Goal: Task Accomplishment & Management: Use online tool/utility

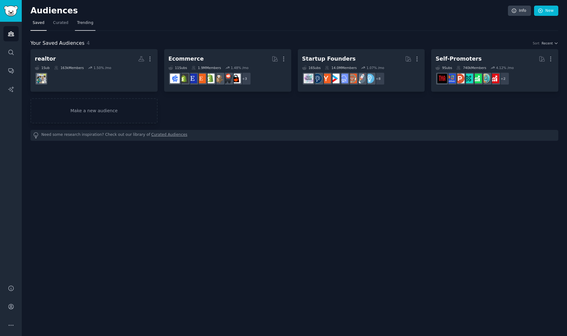
click at [88, 25] on span "Trending" at bounding box center [85, 23] width 16 height 6
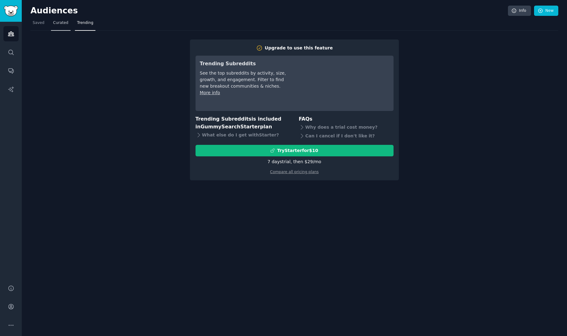
click at [57, 23] on span "Curated" at bounding box center [60, 23] width 15 height 6
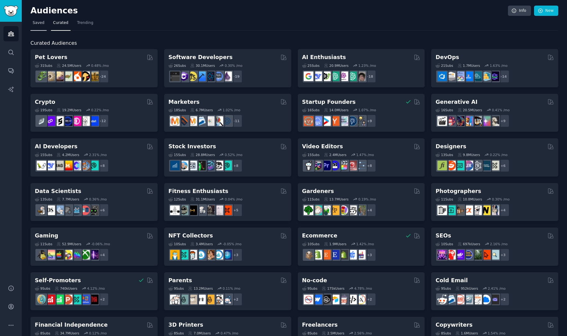
click at [33, 22] on span "Saved" at bounding box center [39, 23] width 12 height 6
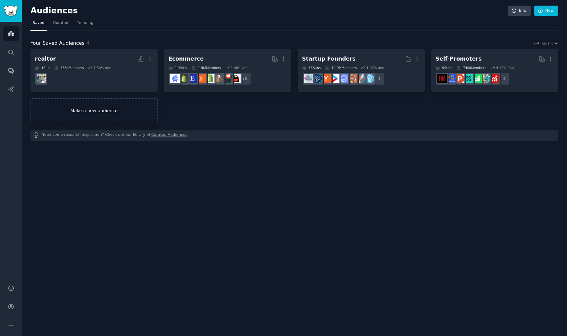
click at [118, 104] on link "Make a new audience" at bounding box center [93, 110] width 127 height 25
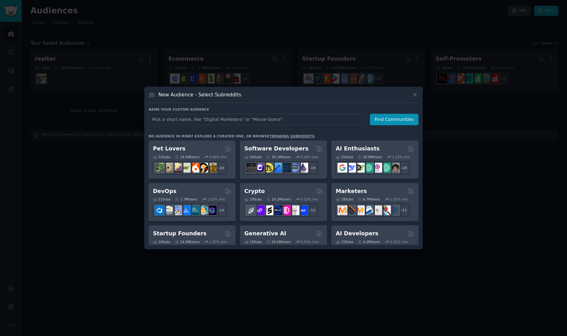
click at [192, 118] on input "text" at bounding box center [257, 120] width 217 height 12
type input "accountants"
click button "Find Communities" at bounding box center [394, 120] width 49 height 12
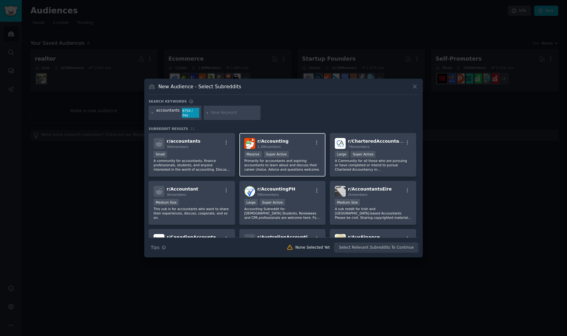
click at [291, 144] on div "r/ Accounting 1.2M members" at bounding box center [282, 143] width 76 height 11
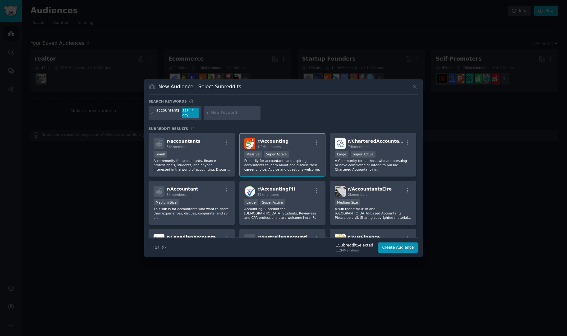
click at [271, 139] on span "r/ Accounting" at bounding box center [272, 141] width 31 height 5
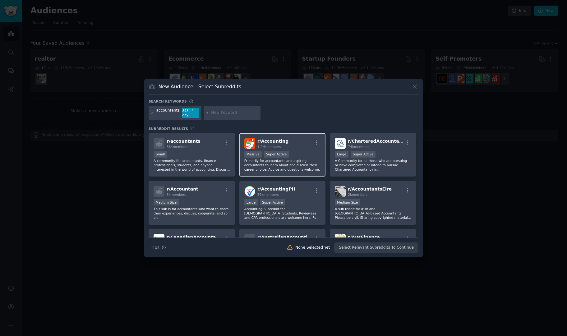
click at [292, 147] on div "r/ Accounting 1.2M members Massive Super Active Primarily for accountants and a…" at bounding box center [282, 155] width 86 height 44
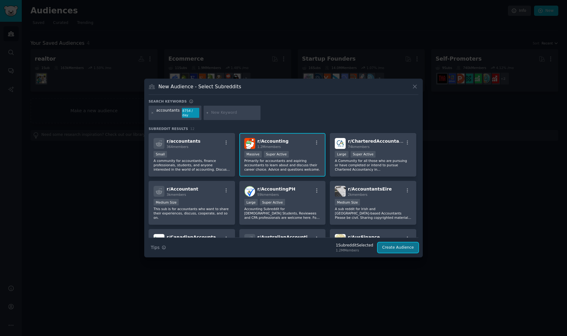
click at [396, 245] on button "Create Audience" at bounding box center [398, 248] width 41 height 11
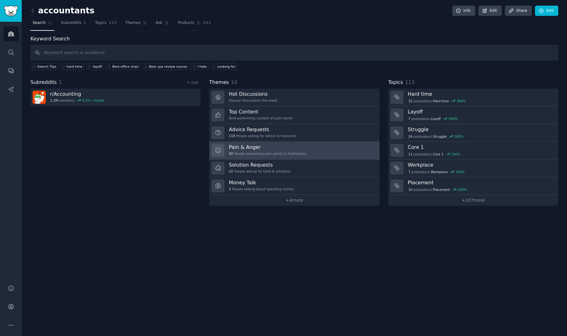
click at [285, 151] on div "90 People expressing pain points & frustrations" at bounding box center [267, 153] width 77 height 4
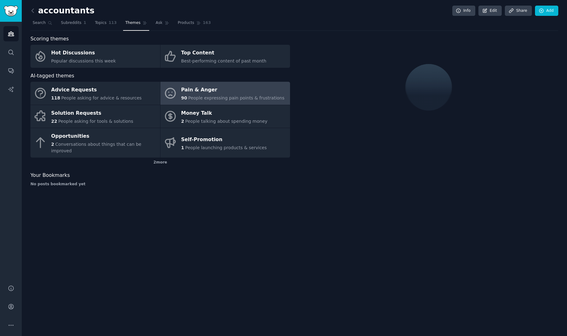
click at [285, 158] on div "2 more" at bounding box center [160, 163] width 260 height 10
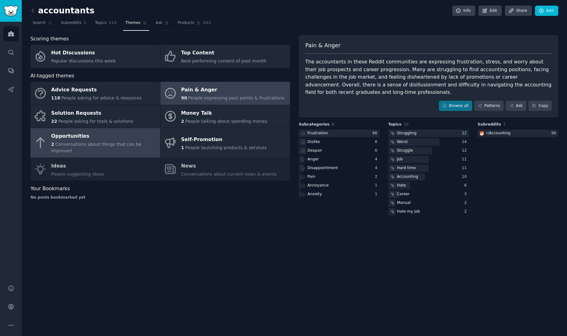
click at [122, 137] on div "Opportunities" at bounding box center [104, 137] width 106 height 10
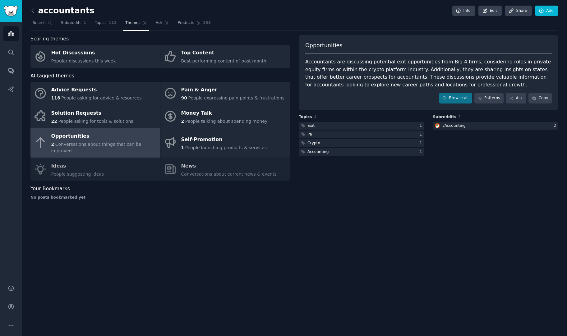
click at [106, 166] on div "Advice Requests 118 People asking for advice & resources Pain & Anger 90 People…" at bounding box center [160, 131] width 260 height 99
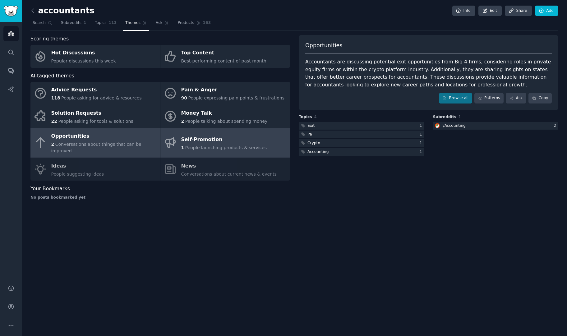
click at [200, 145] on div "1 People launching products & services" at bounding box center [224, 148] width 86 height 7
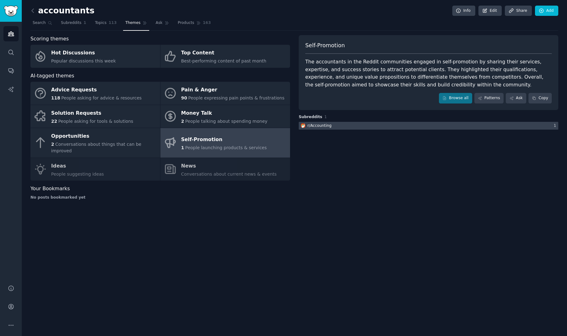
click at [316, 124] on div "r/ Accounting" at bounding box center [320, 126] width 24 height 6
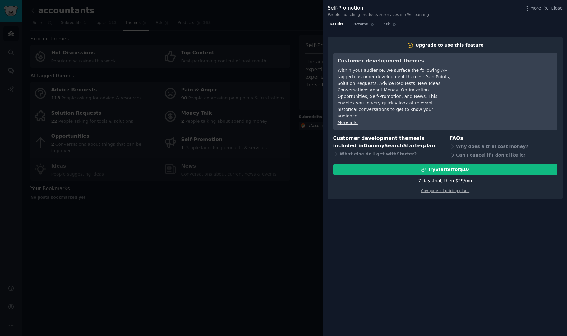
click at [187, 178] on div at bounding box center [283, 168] width 567 height 336
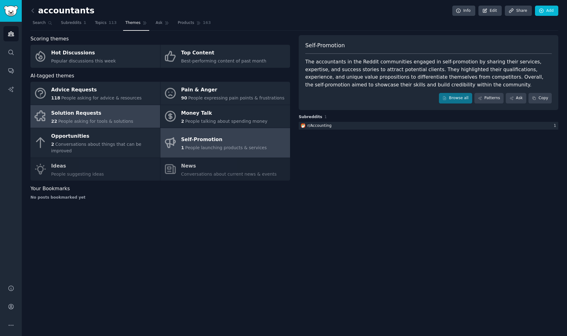
click at [124, 111] on link "Solution Requests 22 People asking for tools & solutions" at bounding box center [95, 116] width 130 height 23
